Goal: Task Accomplishment & Management: Use online tool/utility

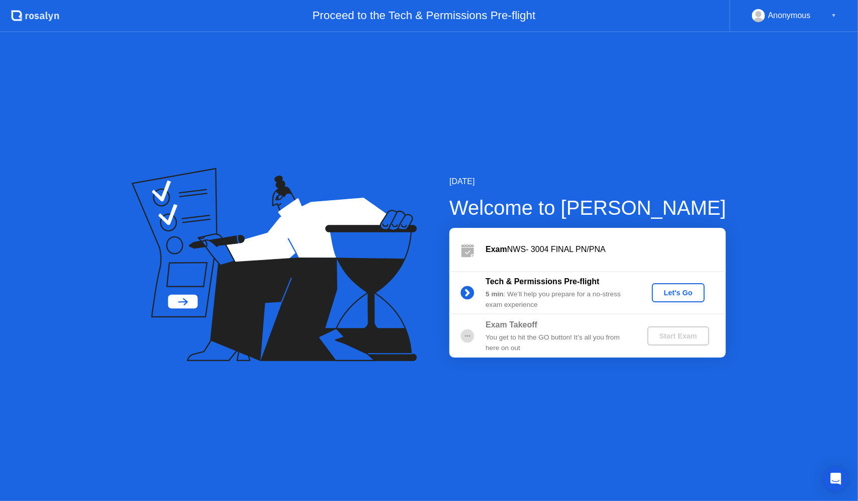
click at [686, 291] on div "Let's Go" at bounding box center [678, 293] width 45 height 8
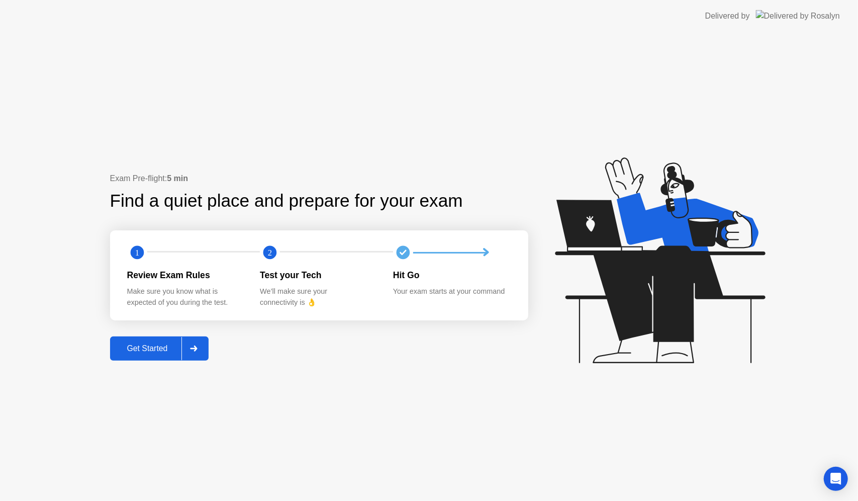
click at [190, 343] on div at bounding box center [193, 348] width 24 height 23
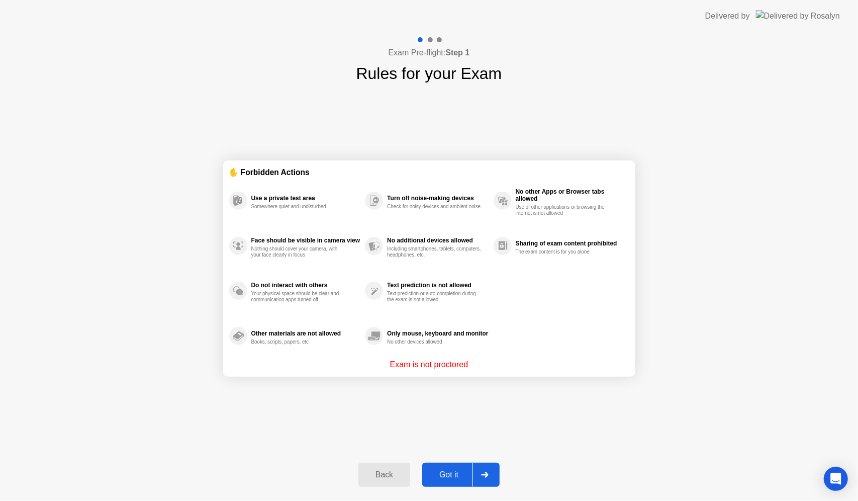
click at [452, 476] on div "Got it" at bounding box center [448, 474] width 47 height 9
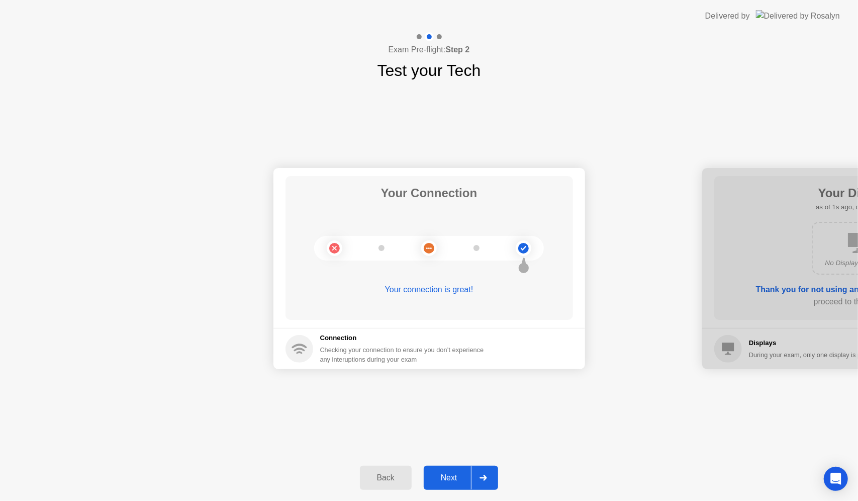
click at [453, 473] on div "Next" at bounding box center [449, 477] width 45 height 9
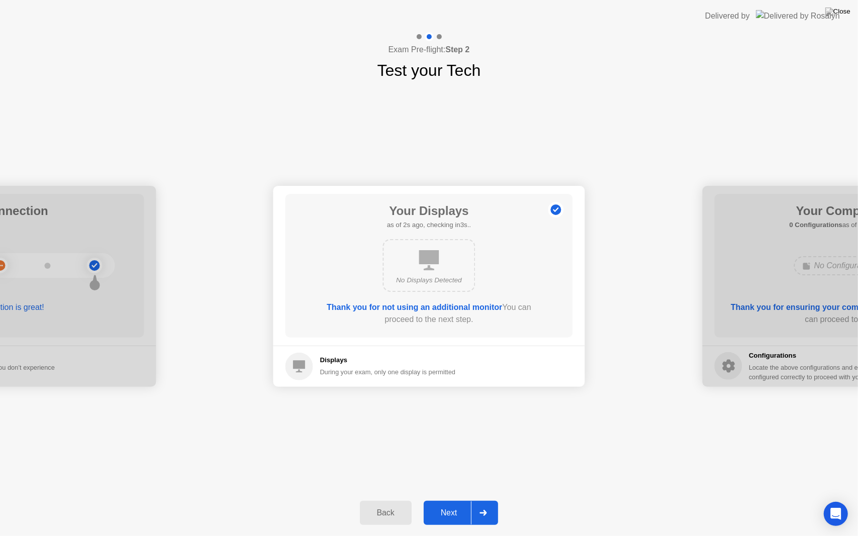
click at [453, 484] on div "Your Connection Your connection is great! Connection Checking your connection t…" at bounding box center [429, 286] width 858 height 408
click at [452, 500] on div "Next" at bounding box center [449, 513] width 45 height 9
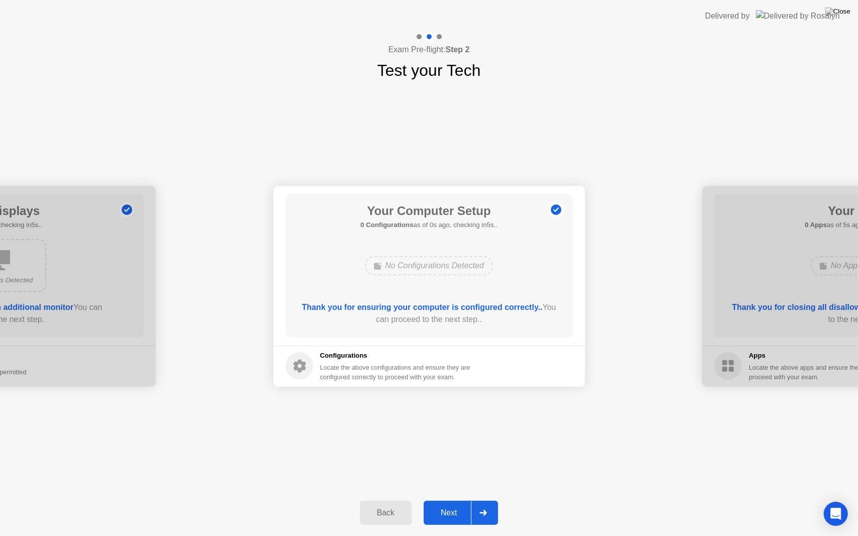
click at [452, 500] on div "Next" at bounding box center [449, 513] width 45 height 9
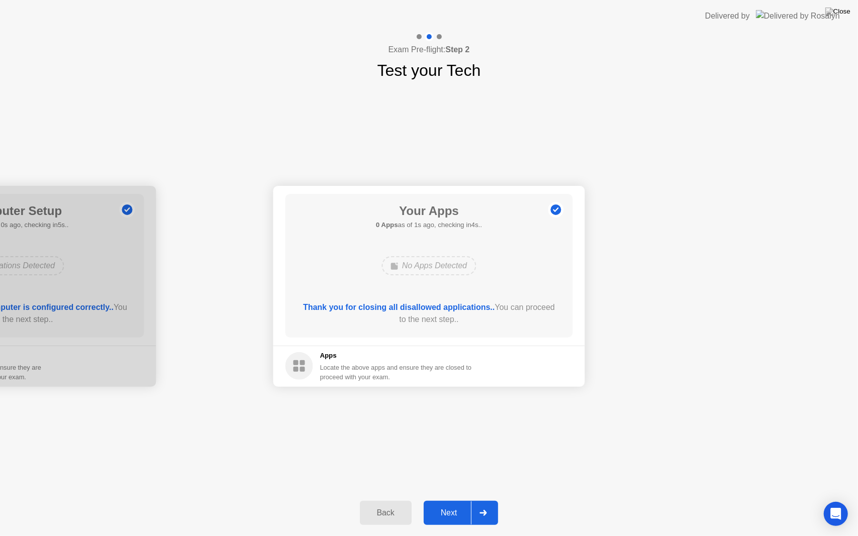
click at [452, 500] on div "Next" at bounding box center [449, 513] width 45 height 9
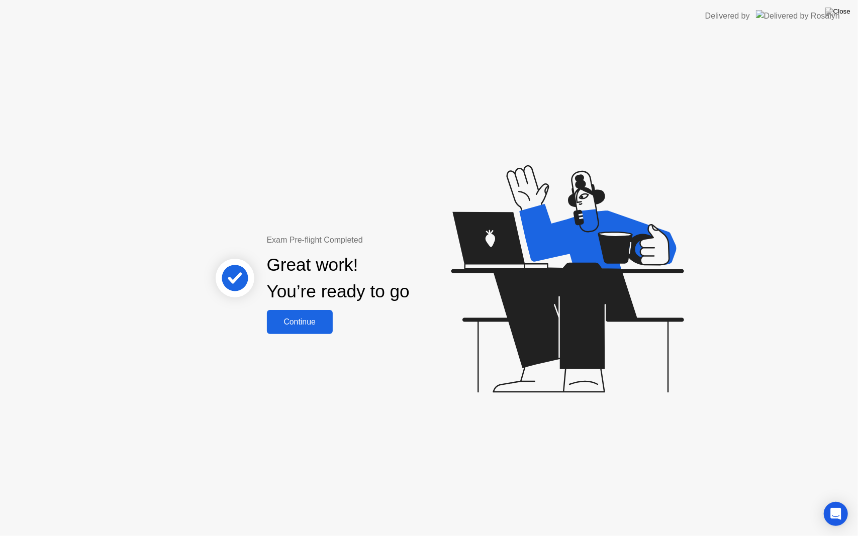
click at [313, 323] on div "Continue" at bounding box center [300, 322] width 60 height 9
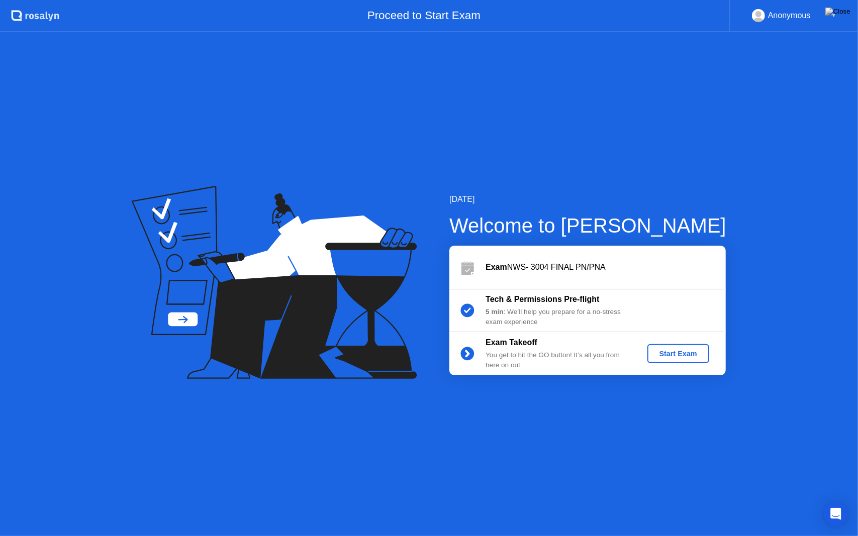
click at [672, 350] on div "Start Exam" at bounding box center [678, 354] width 54 height 8
